Goal: Information Seeking & Learning: Learn about a topic

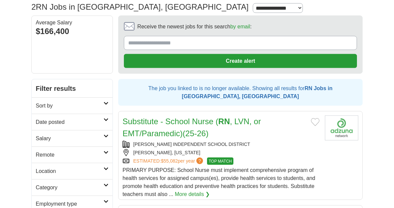
scroll to position [47, 0]
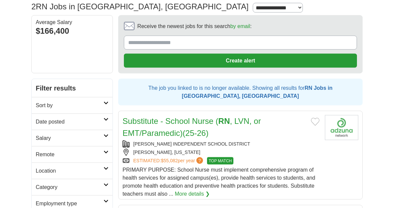
click at [198, 190] on link "More details ❯" at bounding box center [192, 194] width 35 height 8
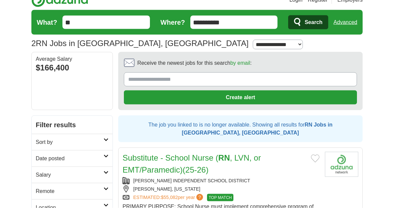
scroll to position [0, 0]
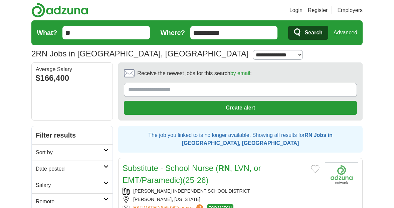
click at [253, 56] on select "**********" at bounding box center [278, 55] width 50 height 10
select select "**"
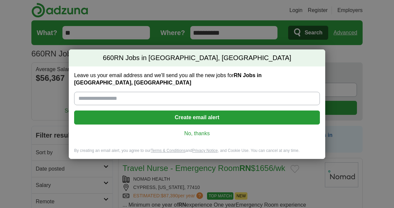
click at [199, 131] on link "No, thanks" at bounding box center [196, 133] width 235 height 7
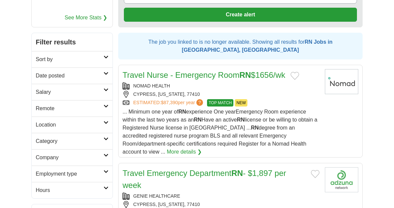
scroll to position [93, 0]
click at [101, 142] on h2 "Category" at bounding box center [70, 141] width 68 height 8
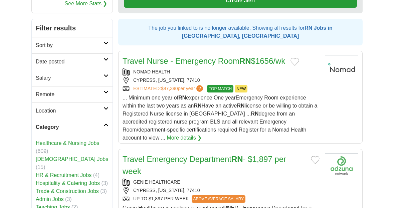
scroll to position [107, 0]
click at [106, 124] on icon at bounding box center [105, 124] width 5 height 3
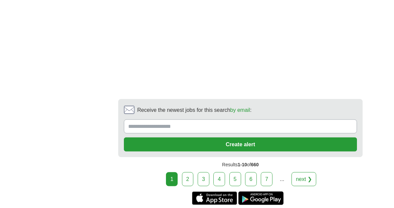
scroll to position [1472, 0]
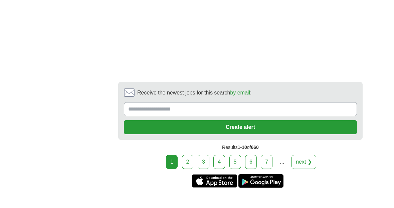
click at [189, 155] on link "2" at bounding box center [188, 162] width 12 height 14
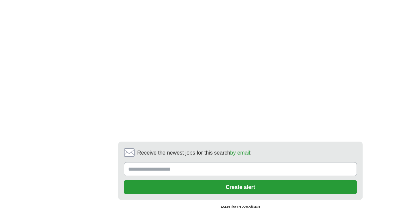
scroll to position [1521, 0]
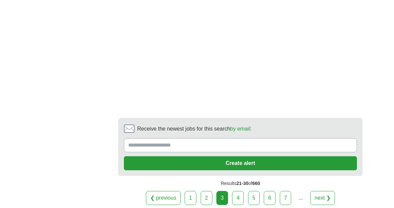
scroll to position [1467, 0]
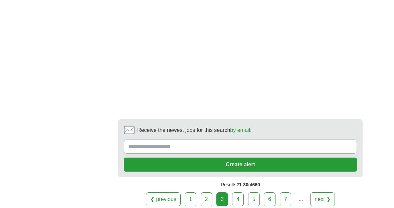
click at [243, 192] on link "4" at bounding box center [238, 199] width 12 height 14
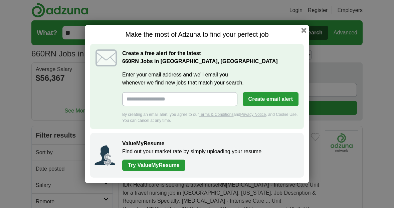
click at [307, 29] on div "Make the most of Adzuna to find your perfect job Create a free alert for the la…" at bounding box center [197, 104] width 224 height 158
click at [301, 33] on h1 "Make the most of Adzuna to find your perfect job" at bounding box center [196, 34] width 213 height 8
click at [305, 28] on button "button" at bounding box center [303, 30] width 5 height 5
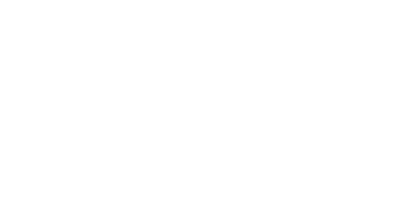
scroll to position [1437, 0]
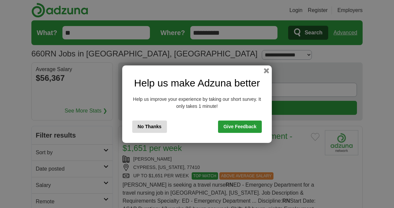
click at [155, 127] on button "No Thanks" at bounding box center [149, 126] width 35 height 12
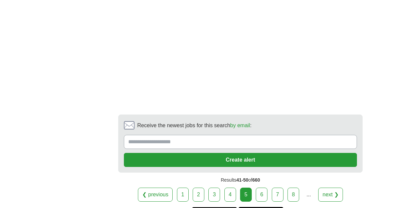
scroll to position [1495, 0]
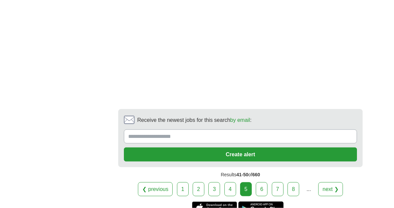
click at [261, 182] on link "6" at bounding box center [262, 189] width 12 height 14
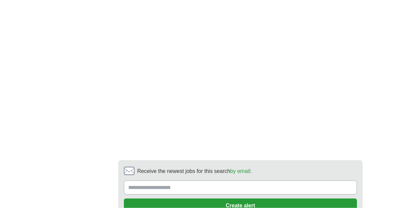
scroll to position [1219, 0]
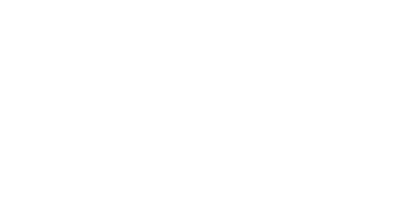
scroll to position [1180, 0]
